Goal: Find specific page/section: Find specific page/section

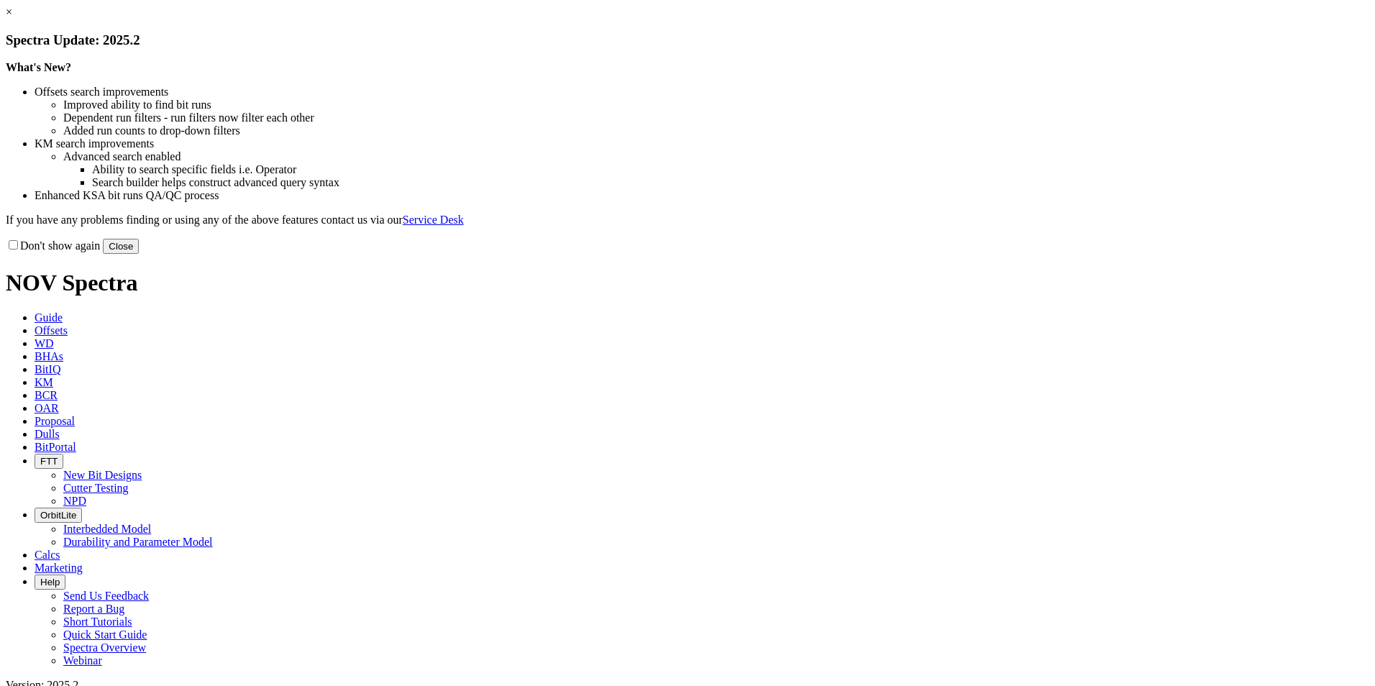
click at [139, 254] on button "Close" at bounding box center [121, 246] width 36 height 15
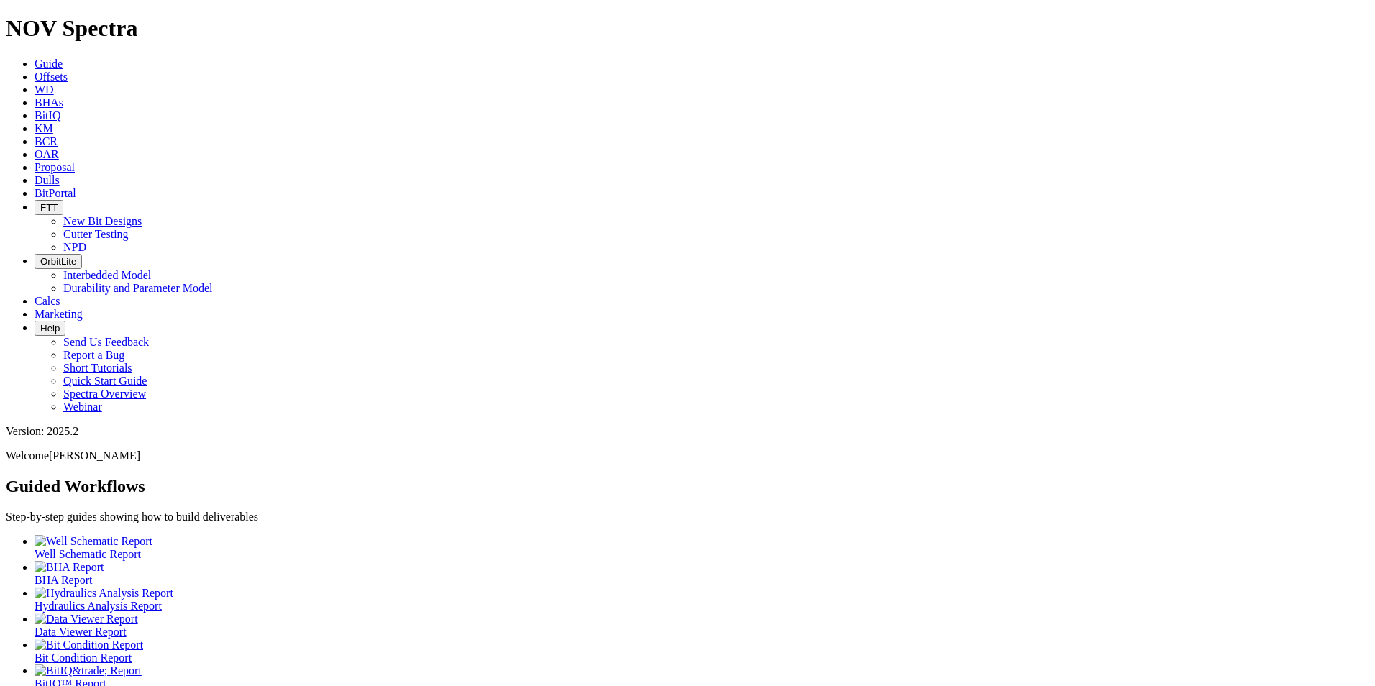
click at [60, 174] on span "Dulls" at bounding box center [47, 180] width 25 height 12
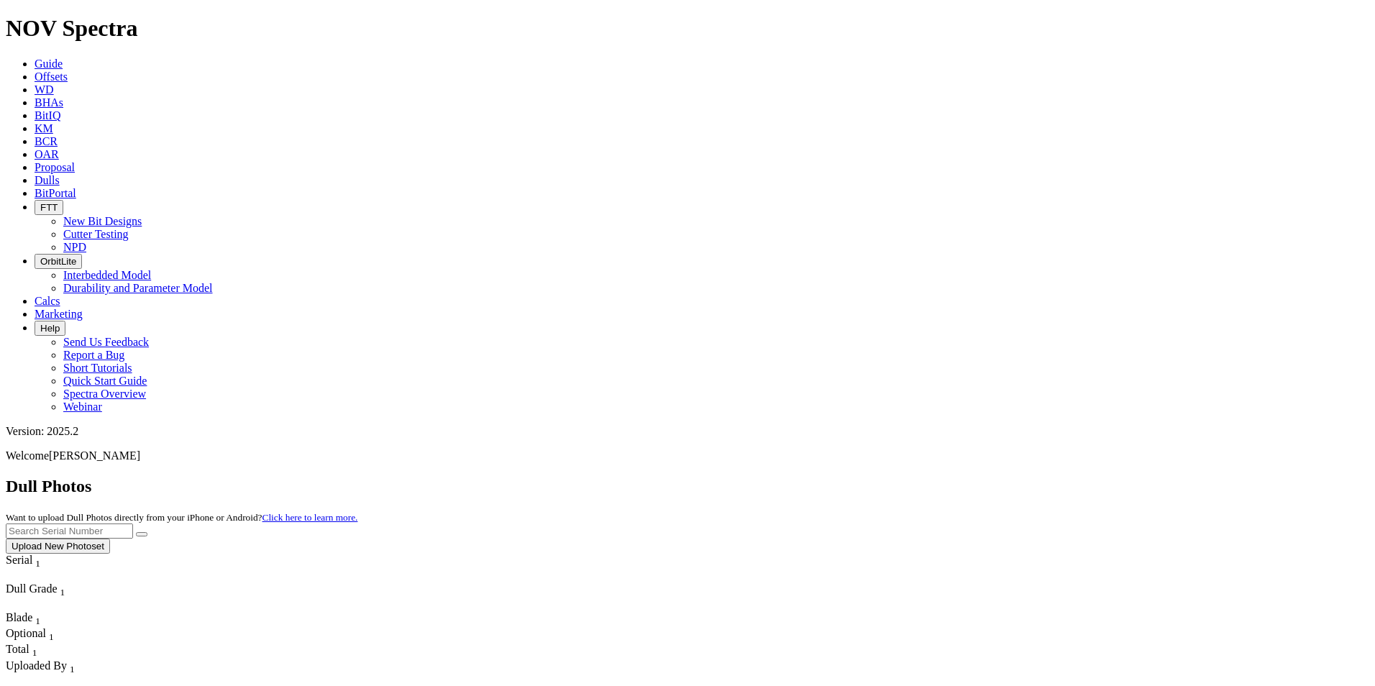
click at [133, 524] on input "text" at bounding box center [69, 531] width 127 height 15
paste input "A321246"
type input "A321246"
click at [147, 532] on button "submit" at bounding box center [142, 534] width 12 height 4
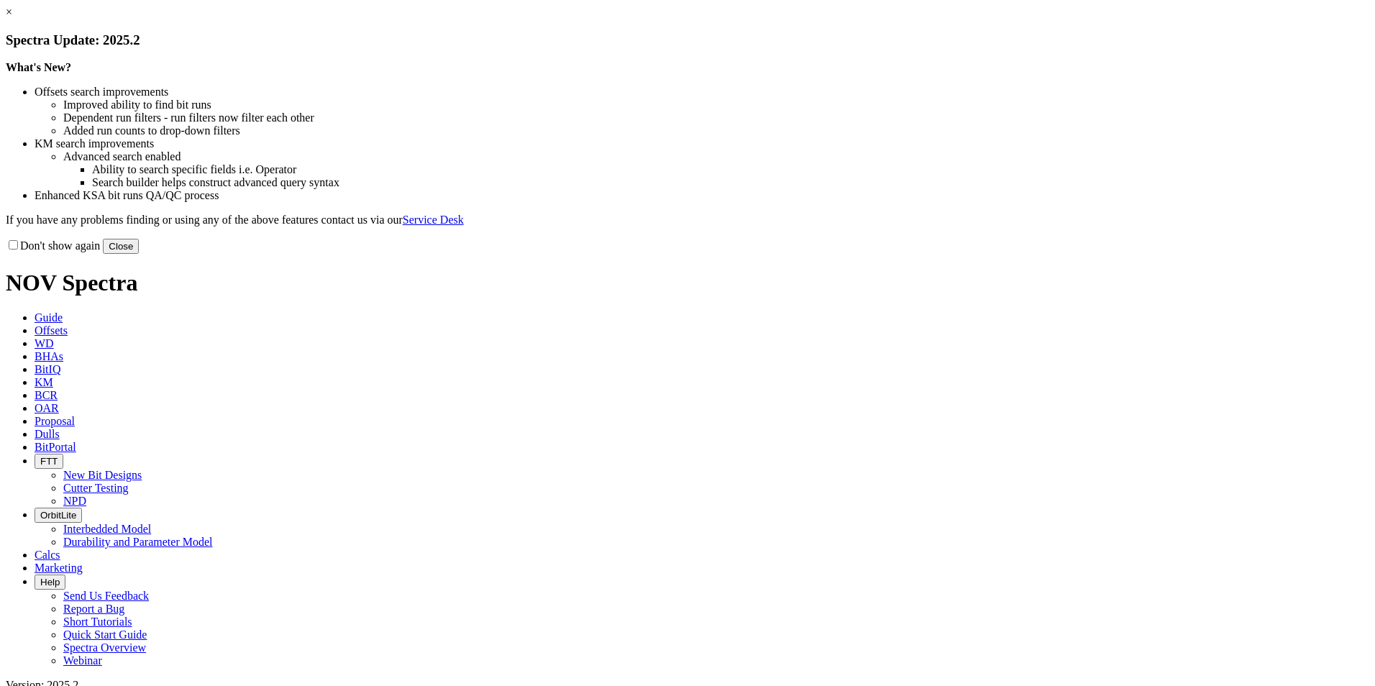
click at [139, 254] on button "Close" at bounding box center [121, 246] width 36 height 15
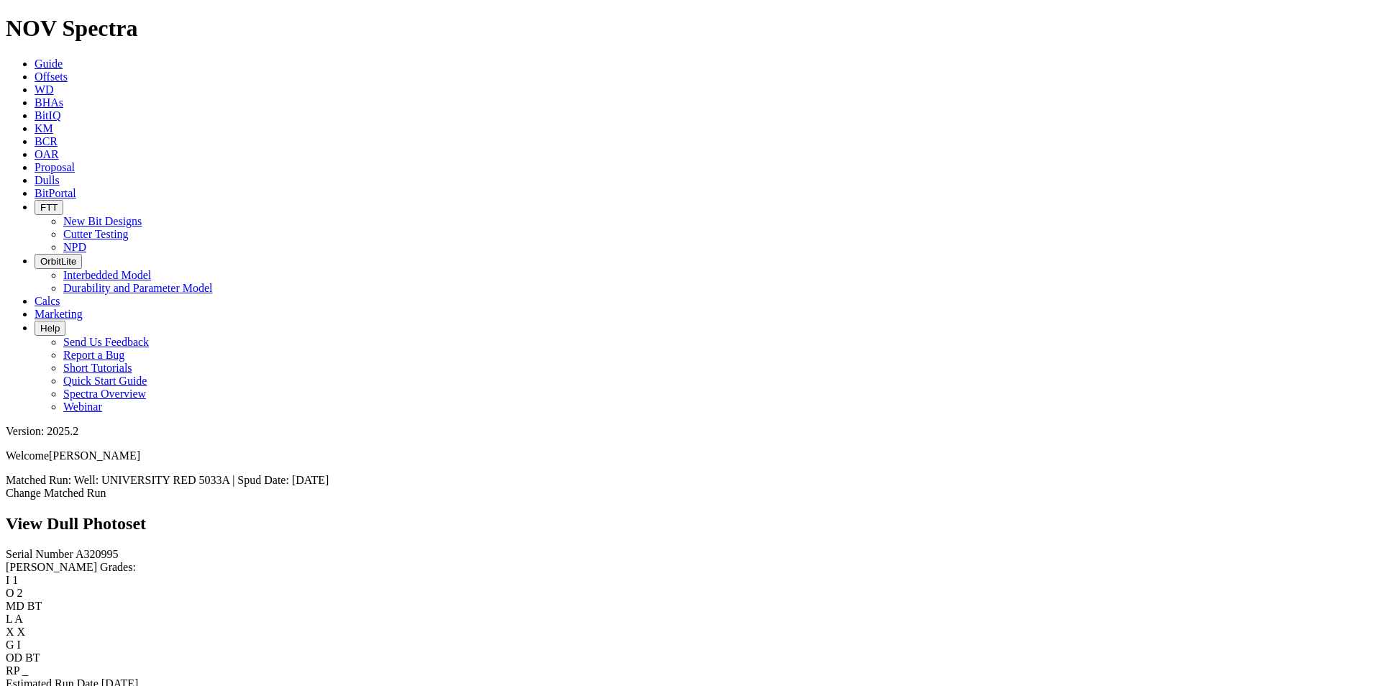
click at [101, 553] on div "Serial Number A320995 RH Dull Grades: I 1 O 2 MD BT L A X X G I OD BT RP _ Esti…" at bounding box center [688, 625] width 1364 height 155
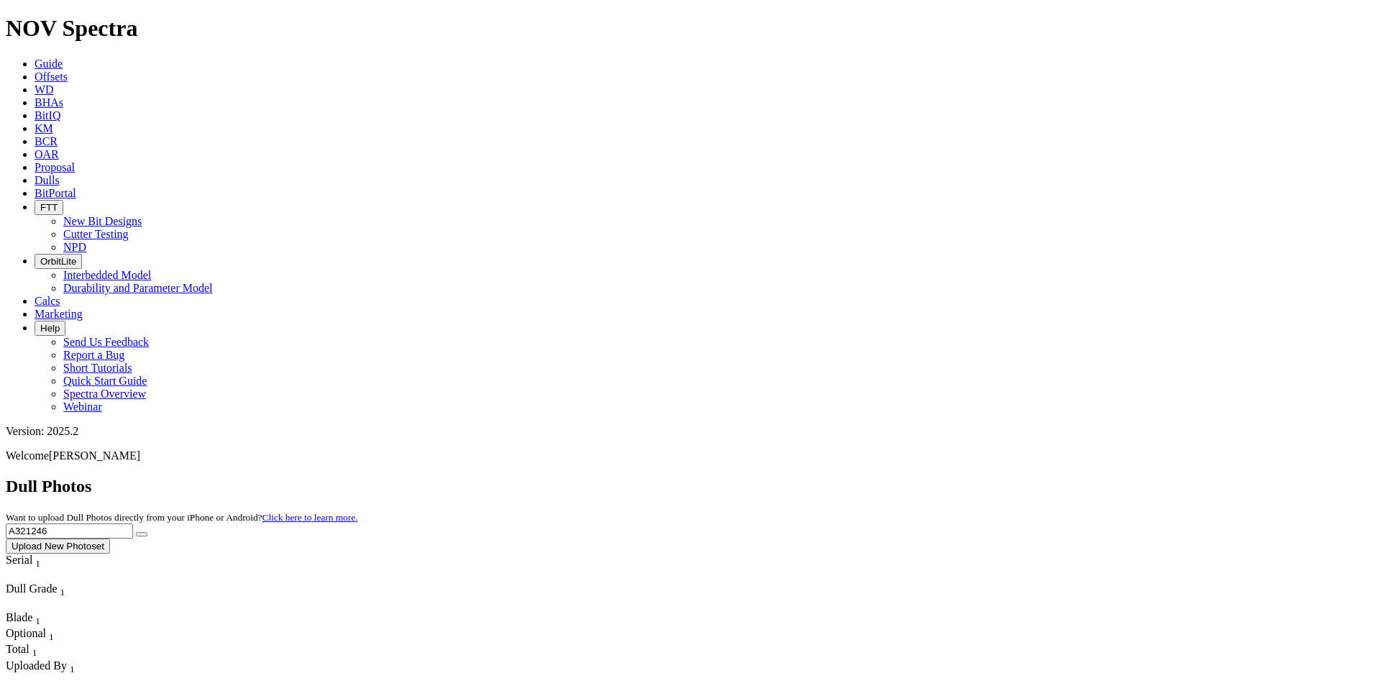
click at [133, 524] on input "A321246" at bounding box center [69, 531] width 127 height 15
paste input "438"
type input "A321438"
click at [142, 534] on icon "submit" at bounding box center [142, 534] width 0 height 0
